Goal: Information Seeking & Learning: Learn about a topic

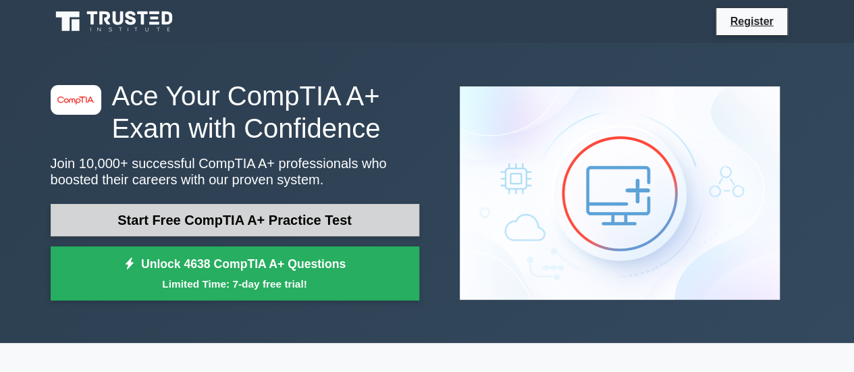
click at [318, 215] on link "Start Free CompTIA A+ Practice Test" at bounding box center [235, 220] width 369 height 32
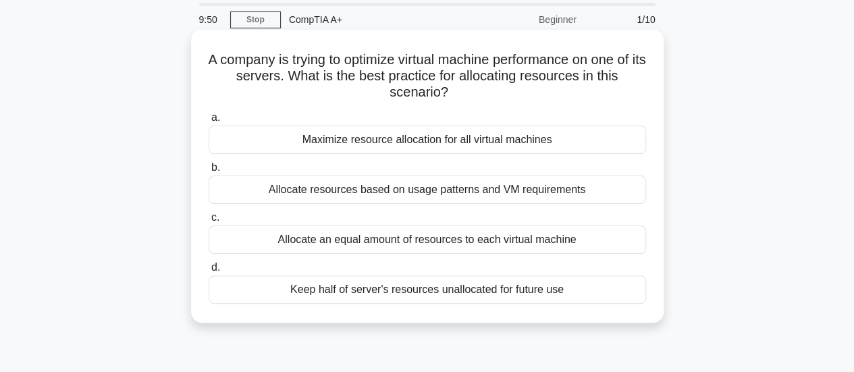
scroll to position [68, 0]
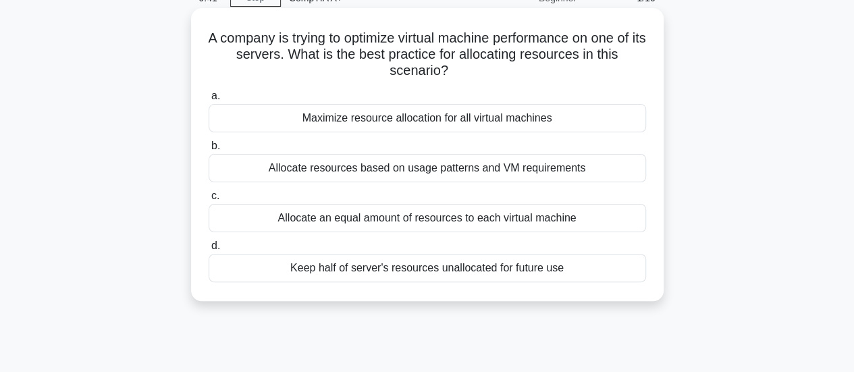
click at [213, 146] on span "b." at bounding box center [215, 145] width 9 height 11
click at [209, 146] on input "b. Allocate resources based on usage patterns and VM requirements" at bounding box center [209, 146] width 0 height 9
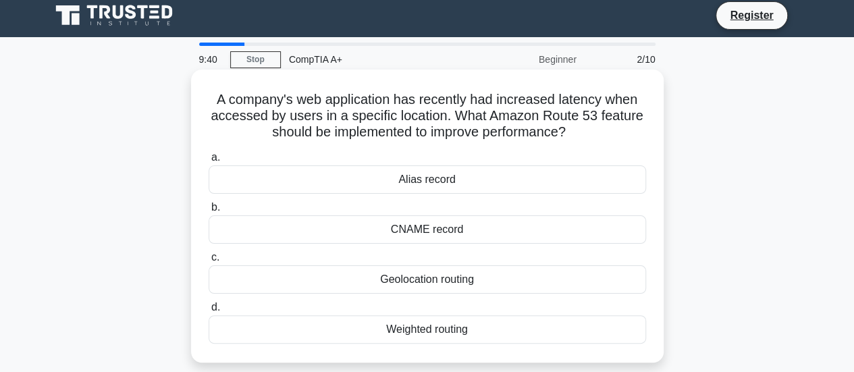
scroll to position [0, 0]
